Goal: Find specific page/section: Find specific page/section

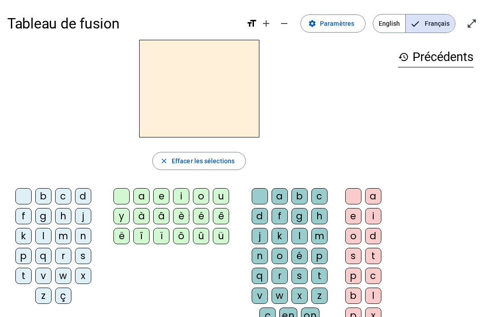
click at [90, 19] on h1 "Tableau de fusion" at bounding box center [123, 23] width 232 height 29
click at [112, 37] on h1 "Tableau de fusion" at bounding box center [123, 23] width 232 height 29
click at [117, 32] on h1 "Tableau de fusion" at bounding box center [123, 23] width 232 height 29
click at [120, 35] on h1 "Tableau de fusion" at bounding box center [123, 23] width 232 height 29
click at [451, 69] on div "history Précédents" at bounding box center [436, 178] width 90 height 277
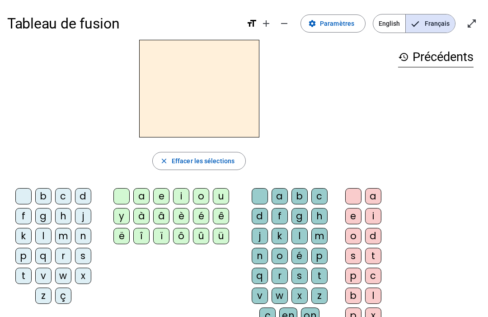
click at [453, 61] on h3 "history Précédents" at bounding box center [435, 57] width 75 height 20
click at [408, 63] on h3 "history Précédents" at bounding box center [435, 57] width 75 height 20
click at [479, 26] on span "Entrer en plein écran" at bounding box center [472, 24] width 22 height 22
click at [241, 157] on span "button" at bounding box center [199, 161] width 93 height 22
click at [244, 159] on span "button" at bounding box center [199, 161] width 93 height 22
